Goal: Task Accomplishment & Management: Use online tool/utility

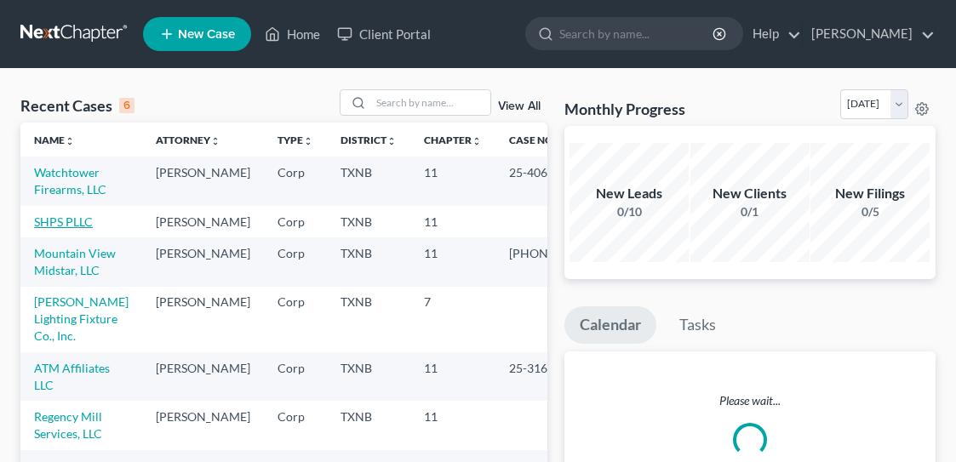
click at [59, 229] on link "SHPS PLLC" at bounding box center [63, 222] width 59 height 14
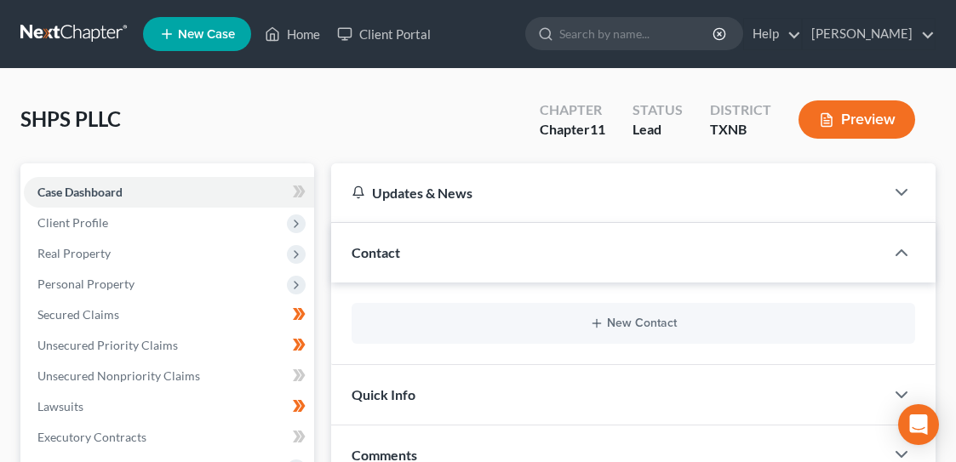
scroll to position [255, 0]
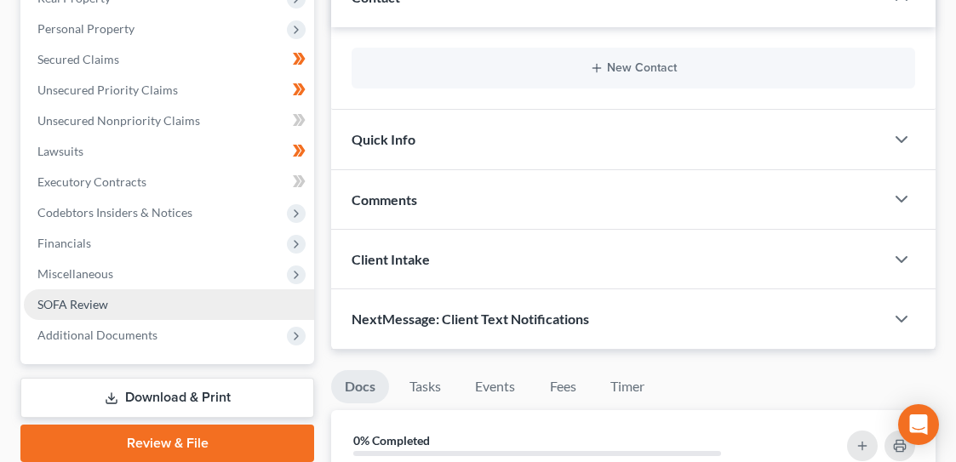
click at [102, 303] on span "SOFA Review" at bounding box center [72, 304] width 71 height 14
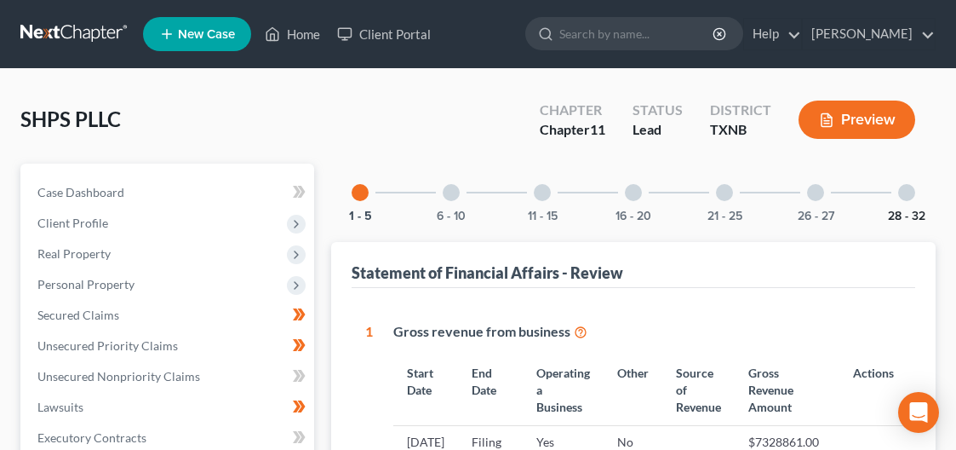
click at [908, 217] on button "28 - 32" at bounding box center [906, 216] width 37 height 12
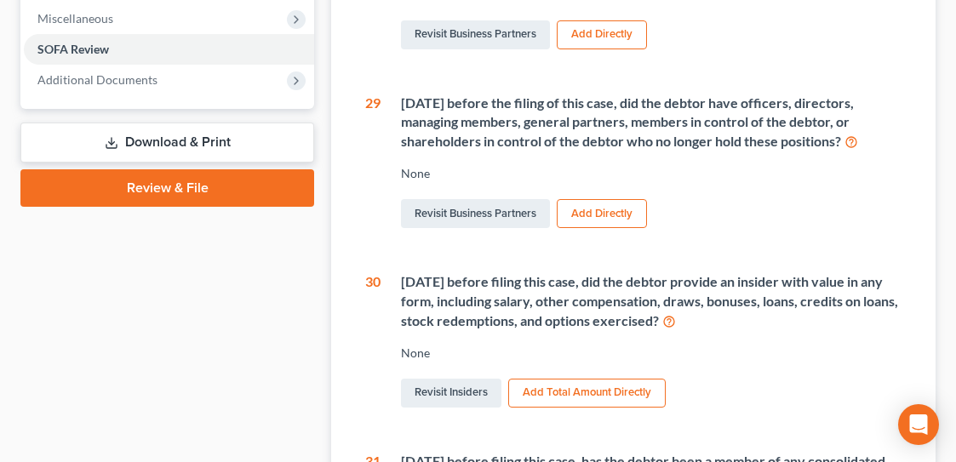
scroll to position [170, 0]
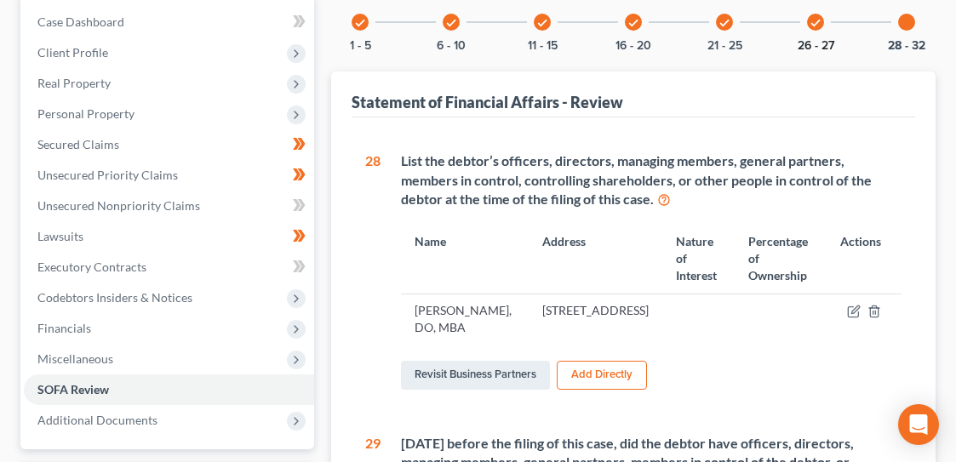
click at [828, 40] on button "26 - 27" at bounding box center [816, 46] width 37 height 12
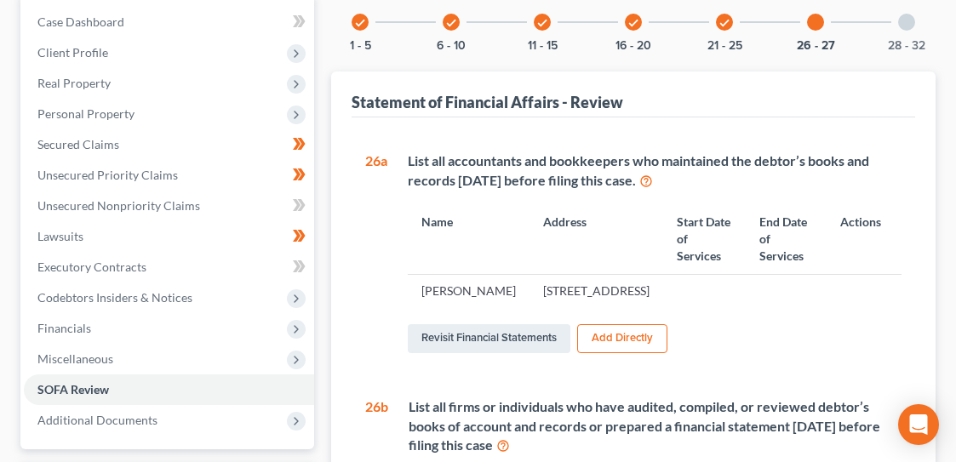
click at [721, 44] on button "21 - 25" at bounding box center [725, 46] width 35 height 12
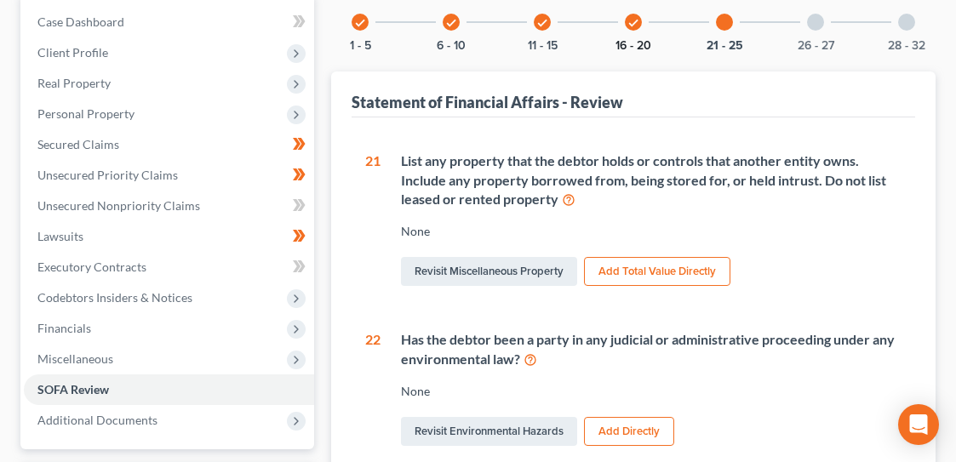
click at [633, 50] on button "16 - 20" at bounding box center [634, 46] width 36 height 12
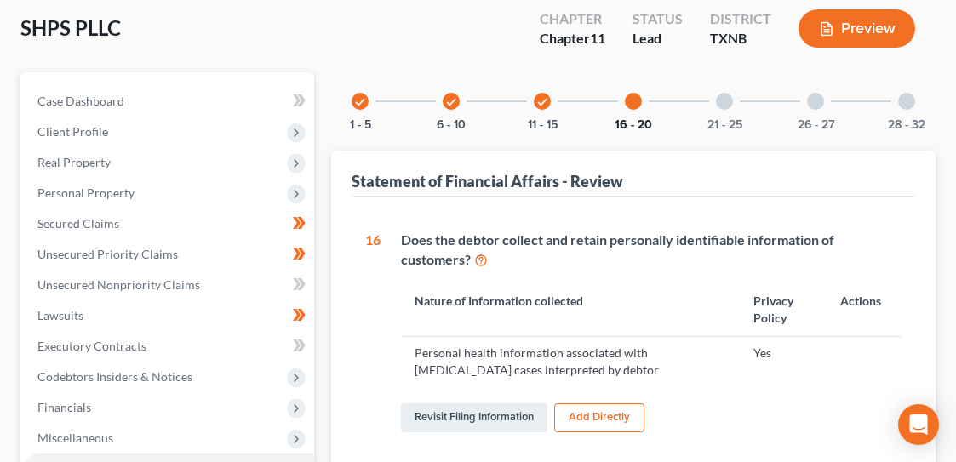
scroll to position [6, 0]
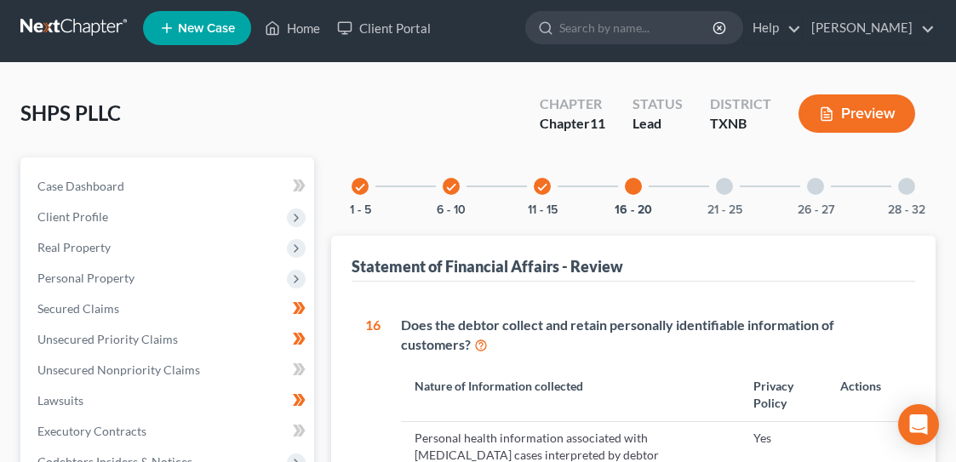
click at [538, 199] on div "check 11 - 15" at bounding box center [542, 187] width 58 height 58
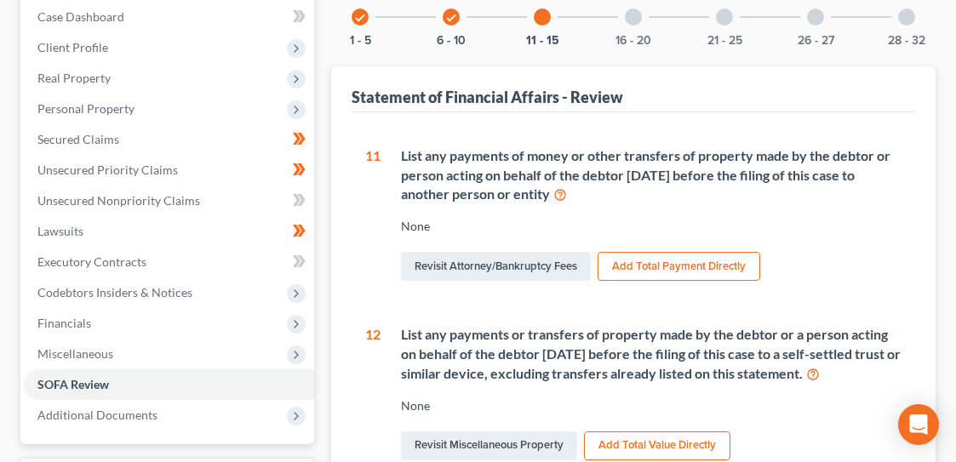
scroll to position [346, 0]
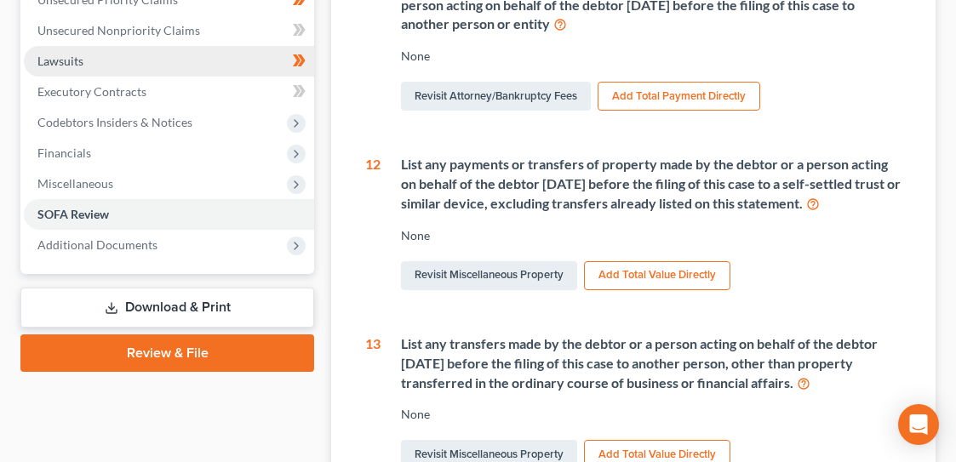
click at [67, 62] on span "Lawsuits" at bounding box center [60, 61] width 46 height 14
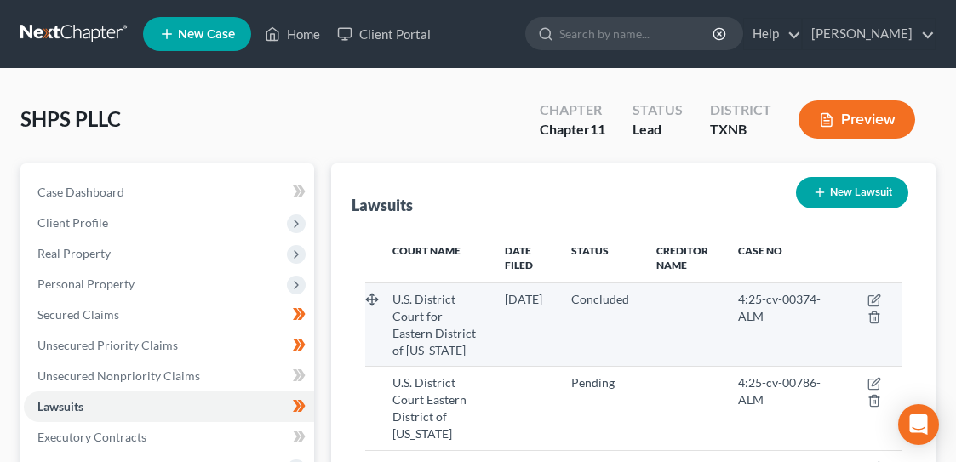
scroll to position [170, 0]
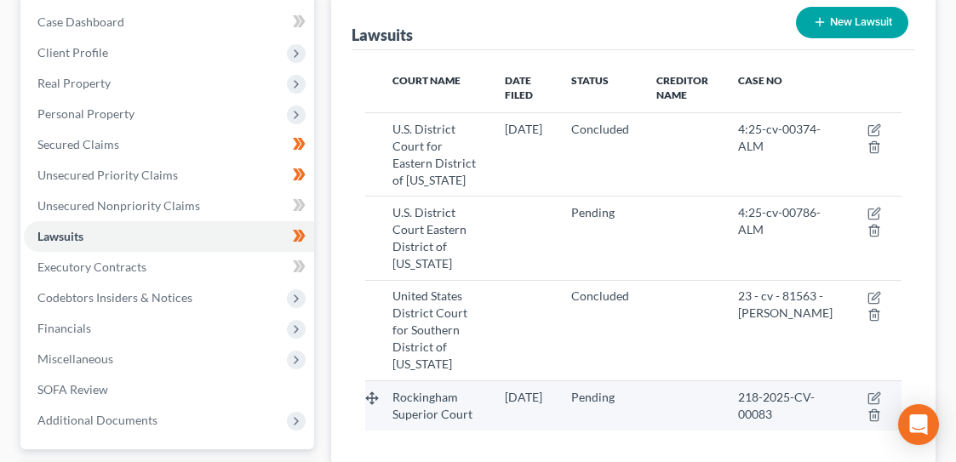
click at [470, 390] on span "Rockingham Superior Court" at bounding box center [432, 406] width 80 height 32
click at [877, 392] on icon "button" at bounding box center [875, 399] width 14 height 14
select select "32"
select select "0"
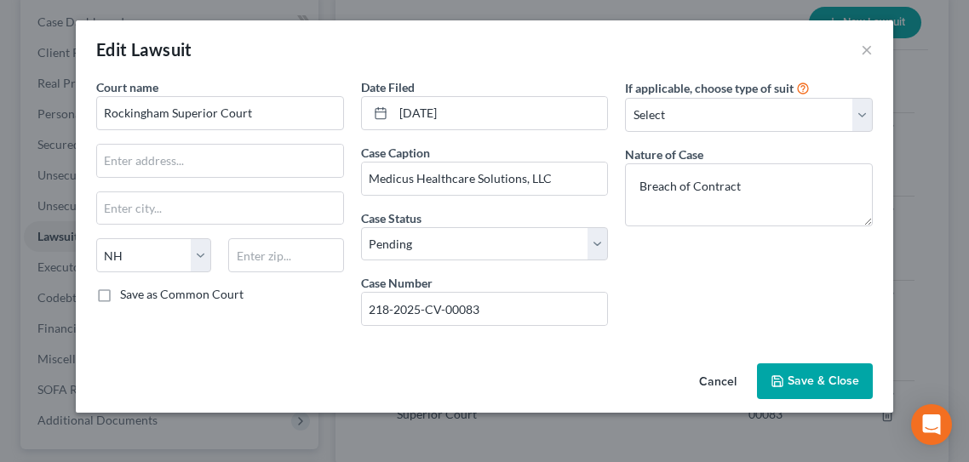
click at [715, 386] on button "Cancel" at bounding box center [717, 382] width 65 height 34
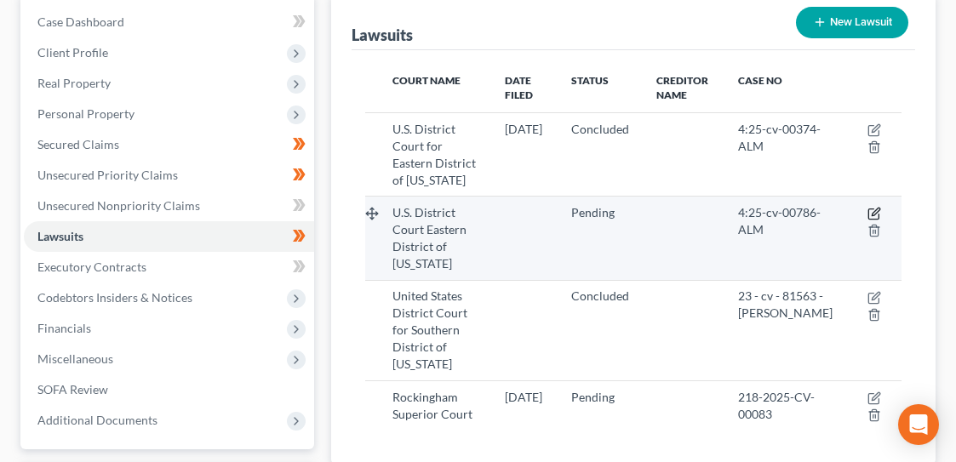
click at [877, 209] on icon "button" at bounding box center [876, 213] width 8 height 8
select select "45"
select select "0"
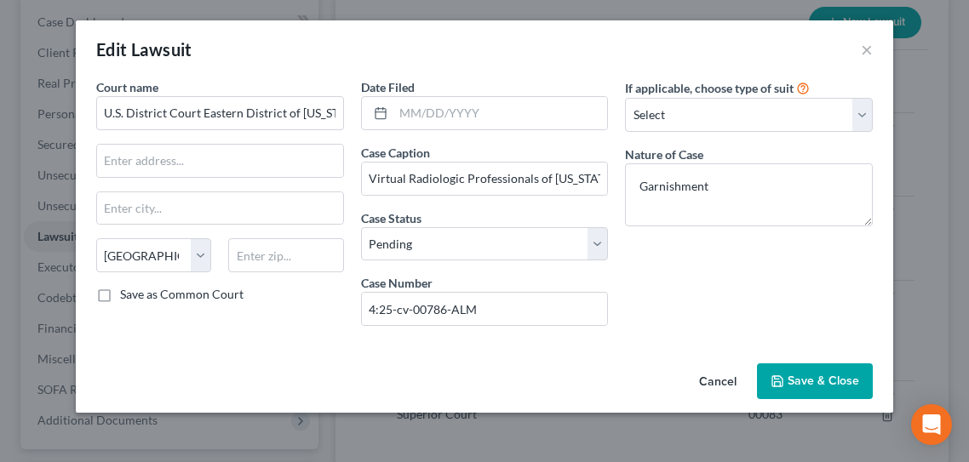
click at [722, 376] on button "Cancel" at bounding box center [717, 382] width 65 height 34
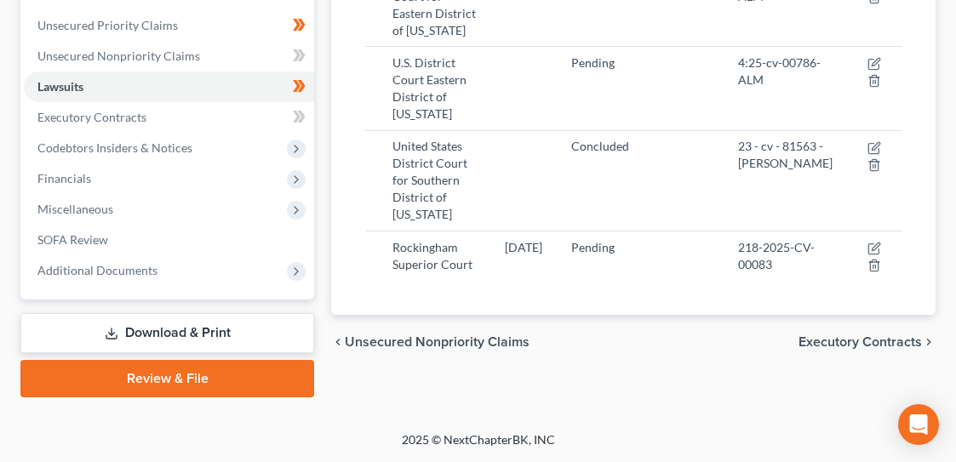
scroll to position [65, 0]
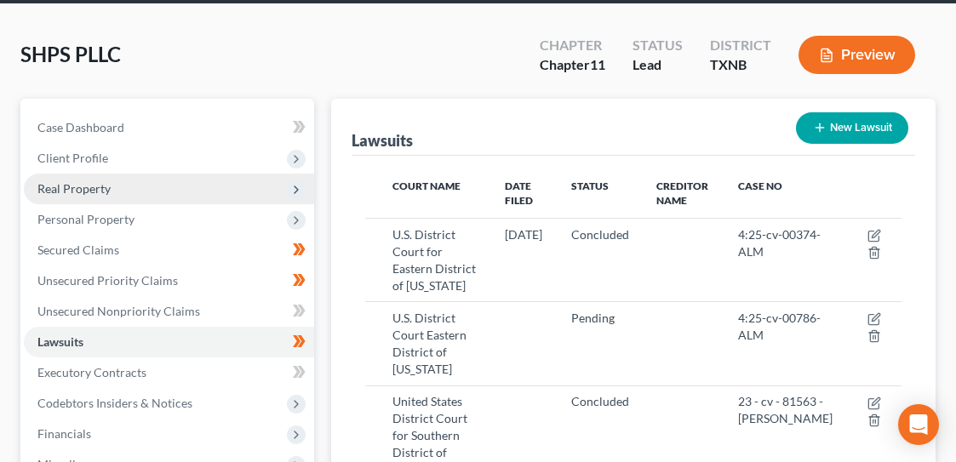
click at [99, 187] on span "Real Property" at bounding box center [73, 188] width 73 height 14
